Goal: Understand site structure: Understand site structure

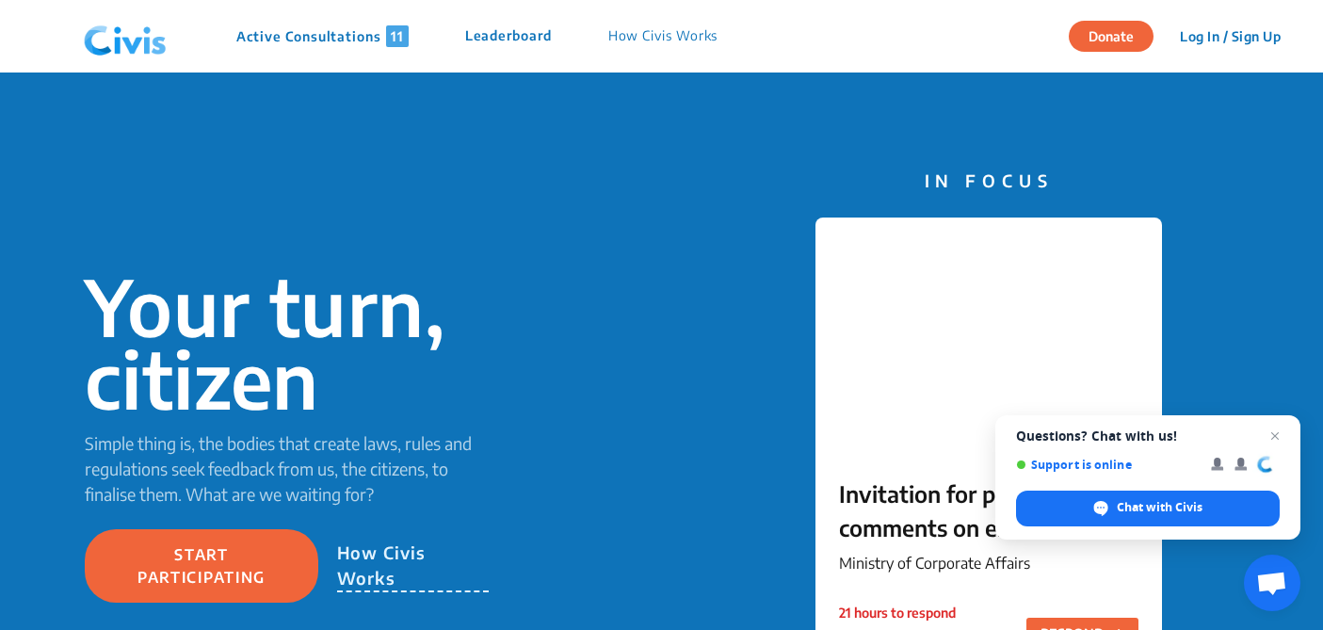
click at [654, 37] on p "How Civis Works" at bounding box center [664, 36] width 110 height 22
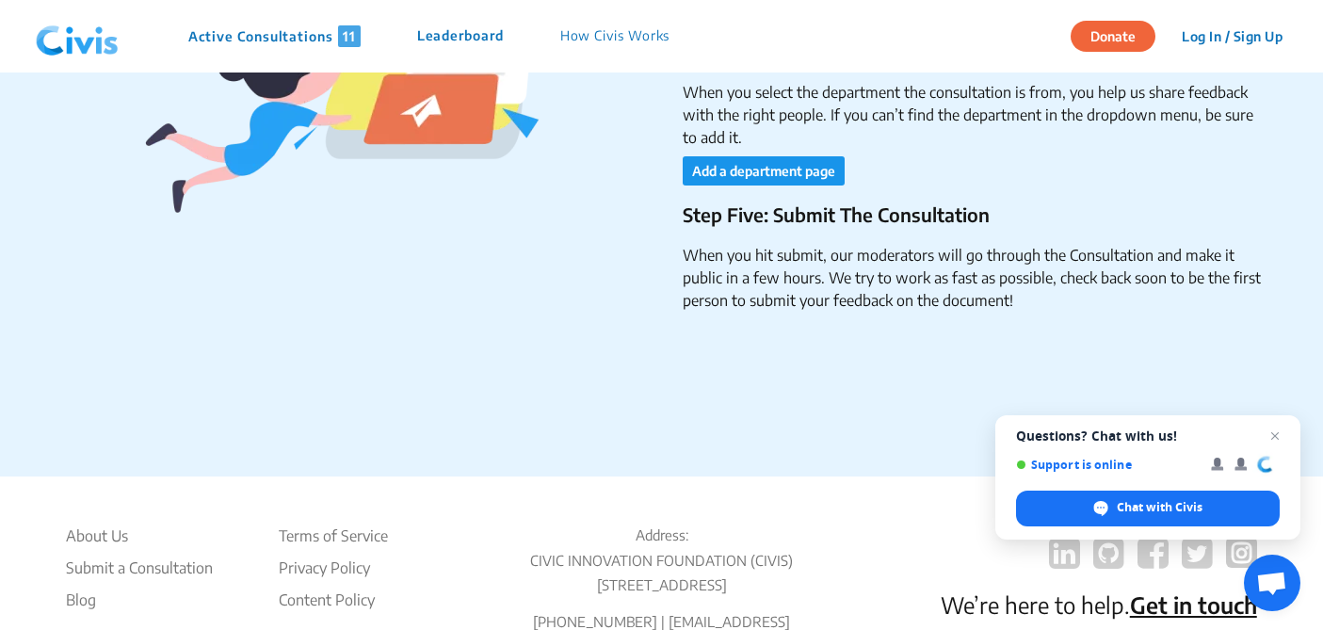
scroll to position [3296, 0]
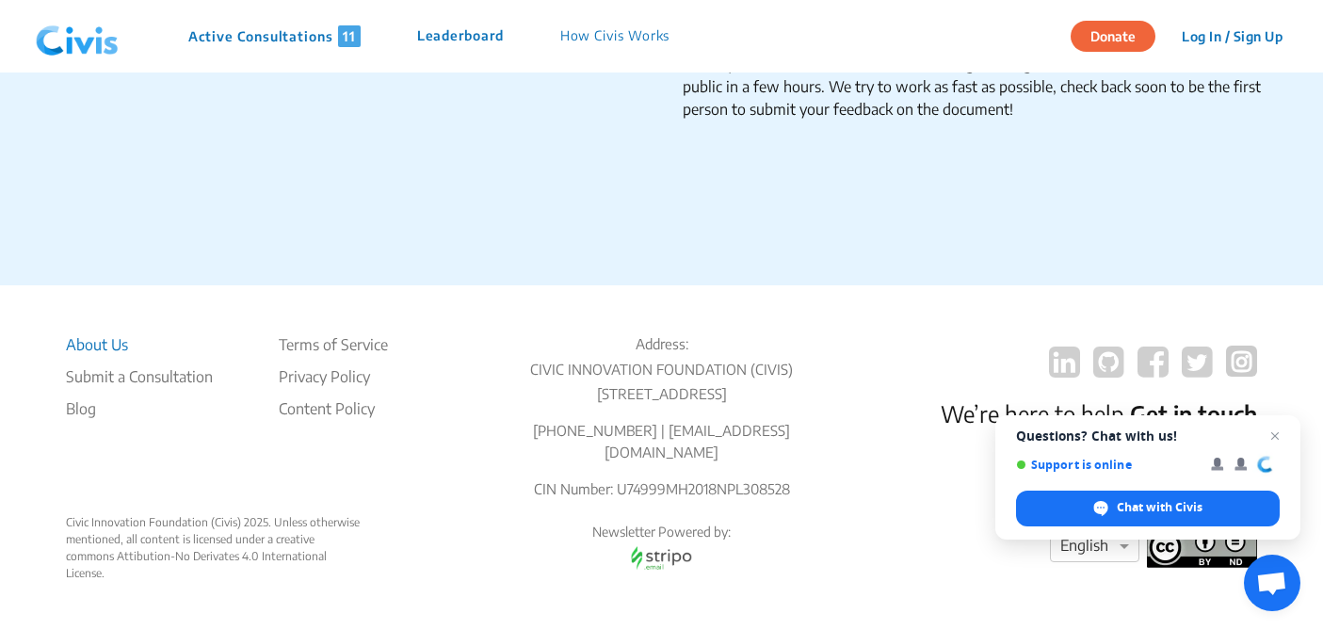
click at [107, 342] on li "About Us" at bounding box center [139, 344] width 147 height 23
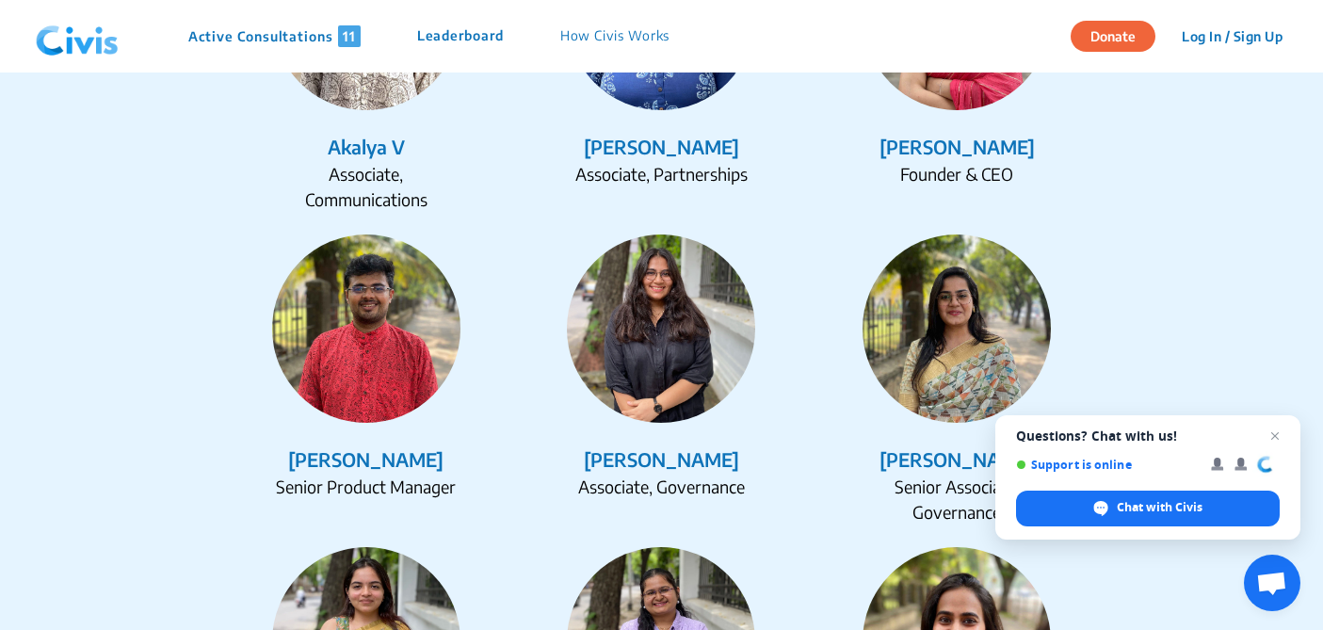
scroll to position [2438, 0]
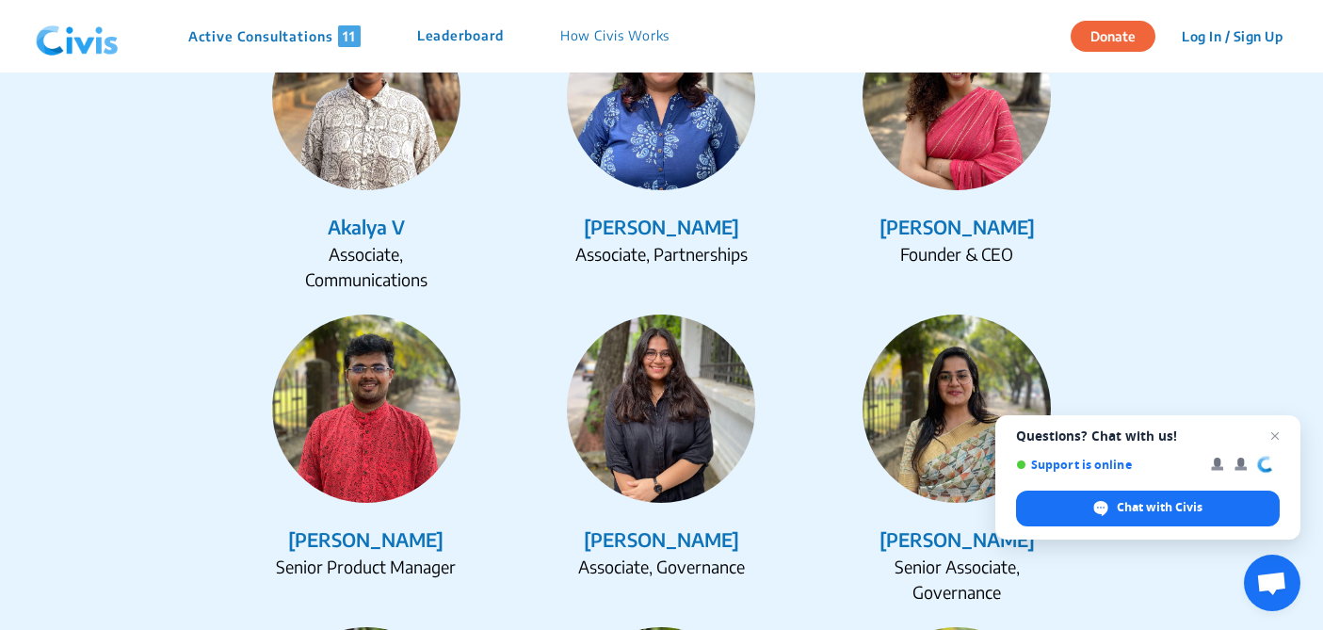
click at [999, 122] on img at bounding box center [957, 96] width 188 height 188
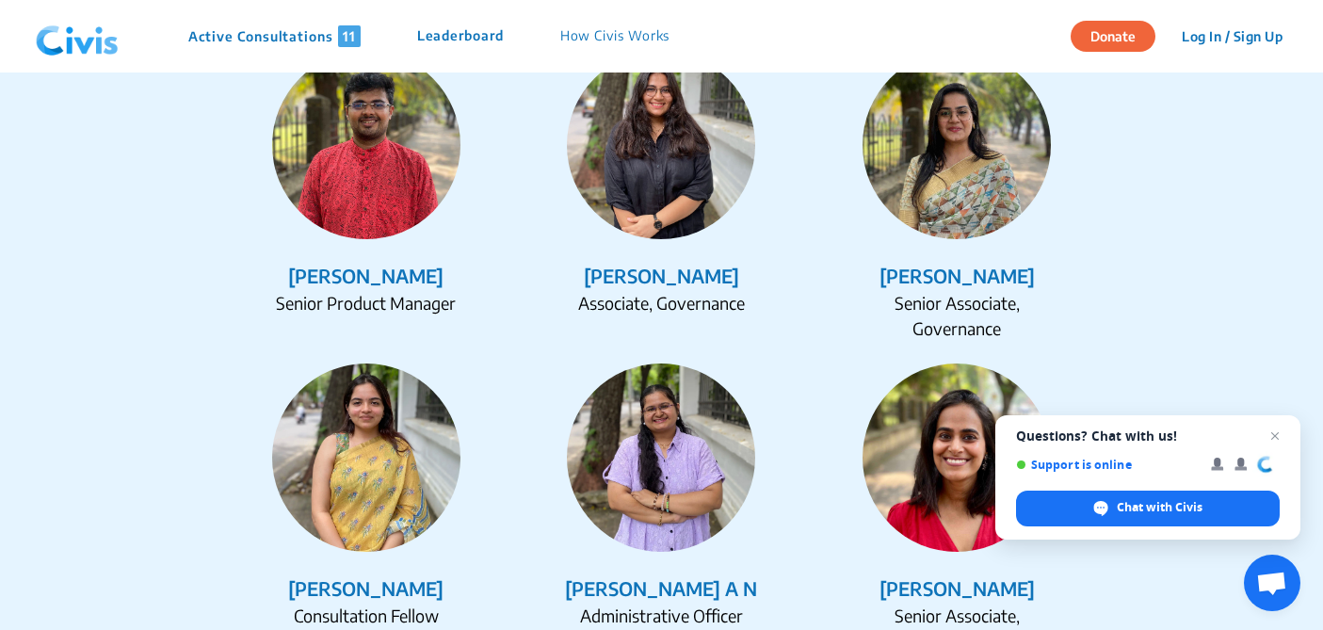
scroll to position [2703, 0]
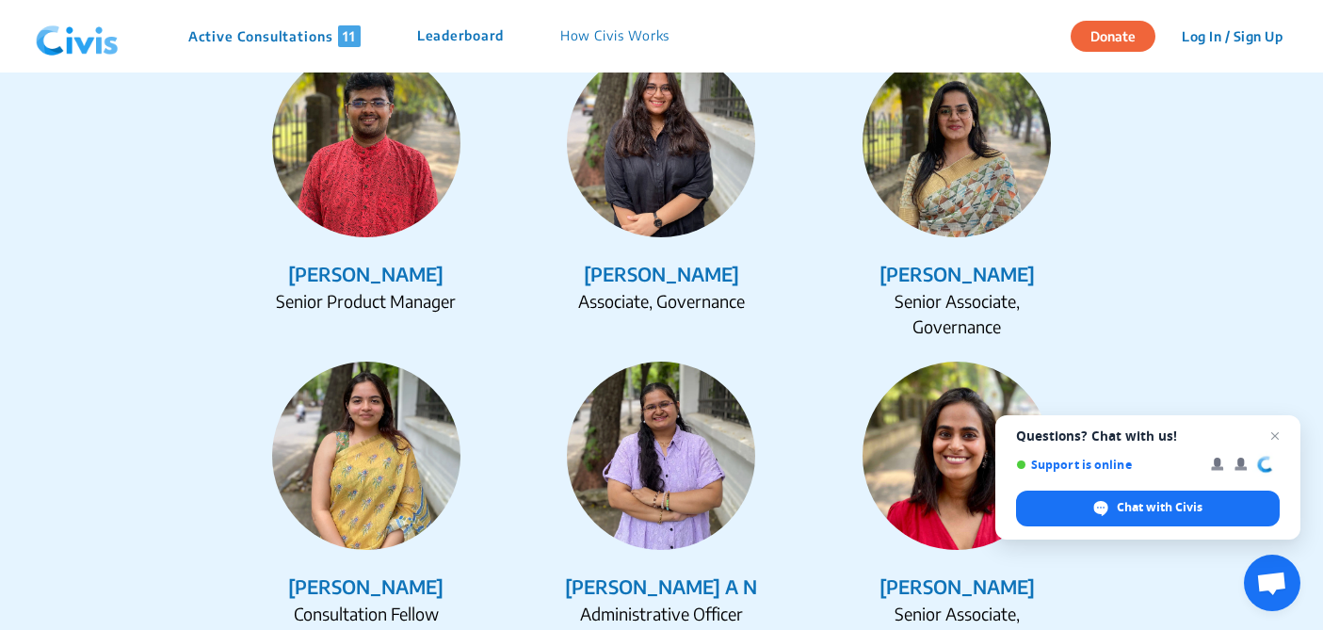
click at [651, 104] on img at bounding box center [661, 143] width 188 height 188
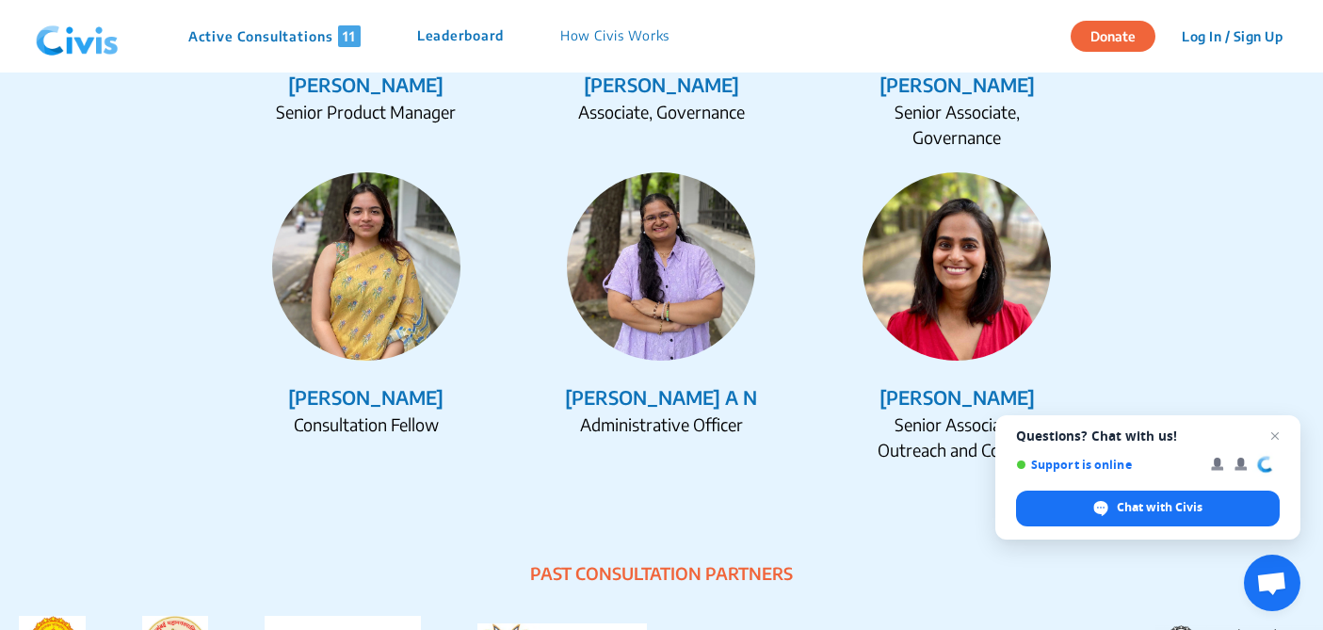
scroll to position [2907, 0]
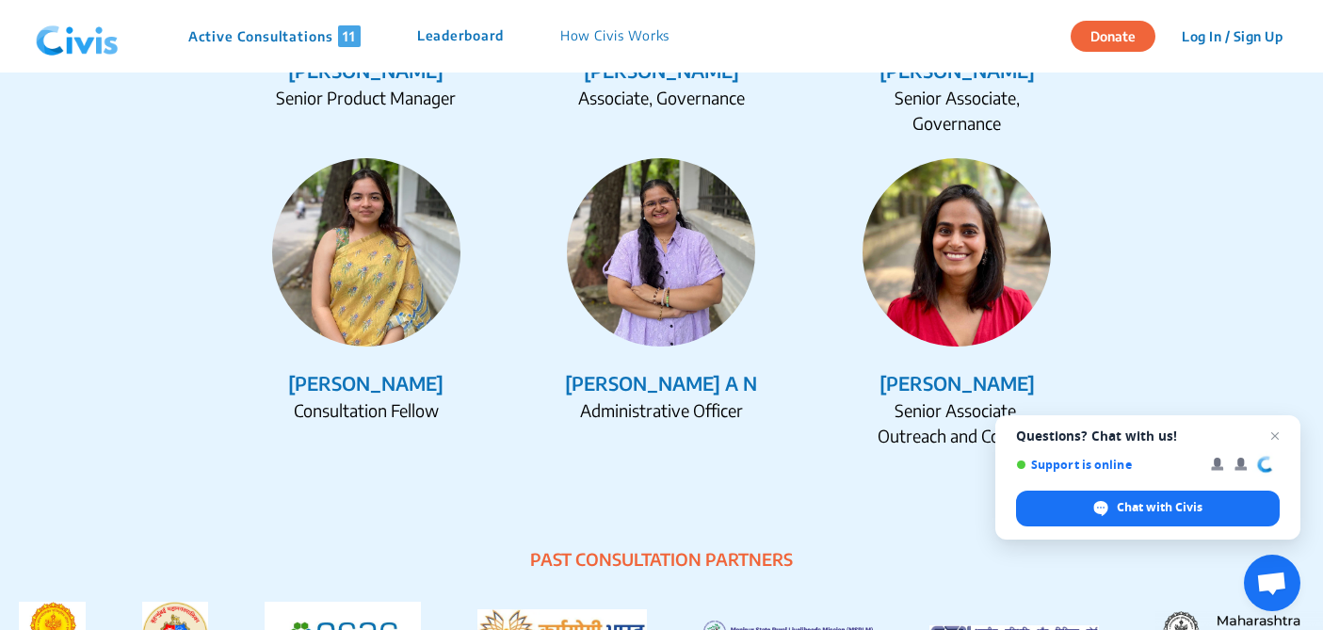
click at [357, 274] on img at bounding box center [366, 252] width 188 height 188
